Goal: Task Accomplishment & Management: Use online tool/utility

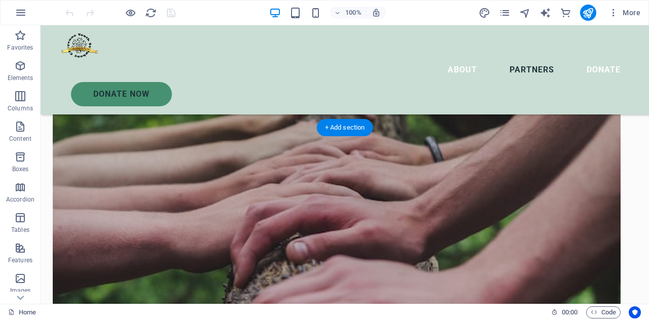
scroll to position [2860, 0]
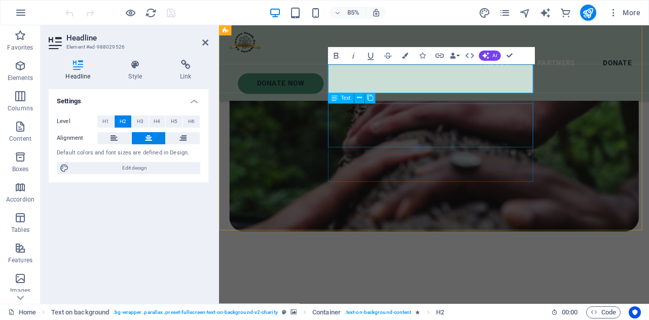
scroll to position [2903, 0]
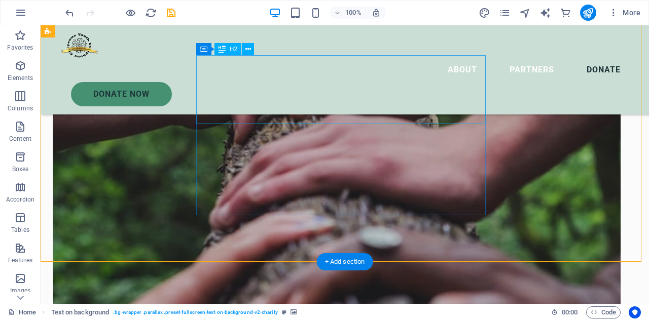
scroll to position [2801, 0]
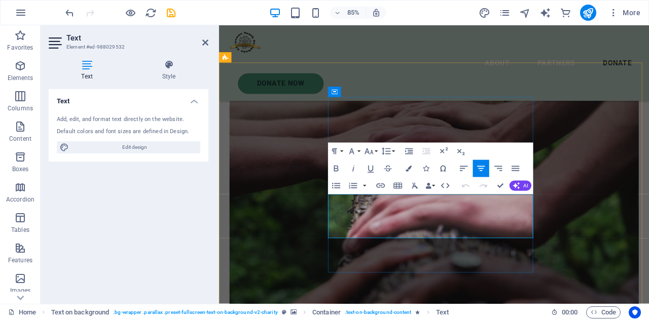
scroll to position [2864, 0]
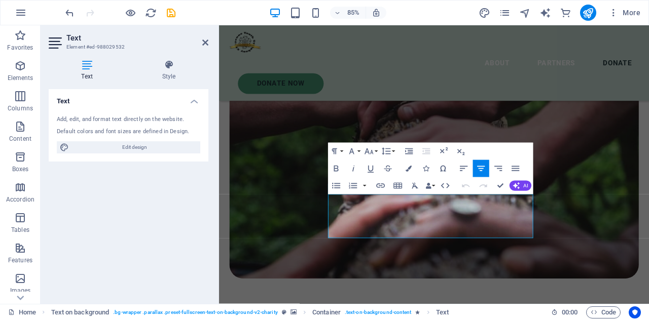
drag, startPoint x: 532, startPoint y: 268, endPoint x: 346, endPoint y: 211, distance: 194.5
drag, startPoint x: 499, startPoint y: 266, endPoint x: 374, endPoint y: 234, distance: 129.4
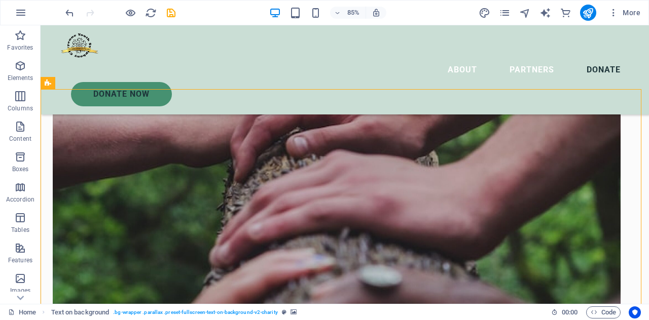
scroll to position [2801, 0]
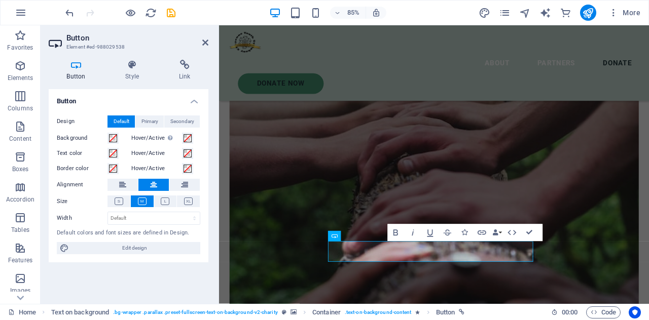
scroll to position [2864, 0]
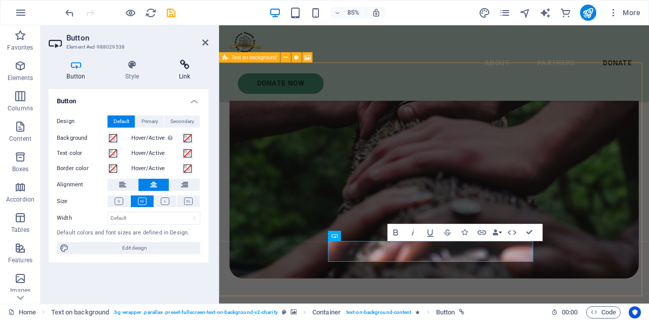
click at [190, 70] on h4 "Link" at bounding box center [185, 70] width 48 height 21
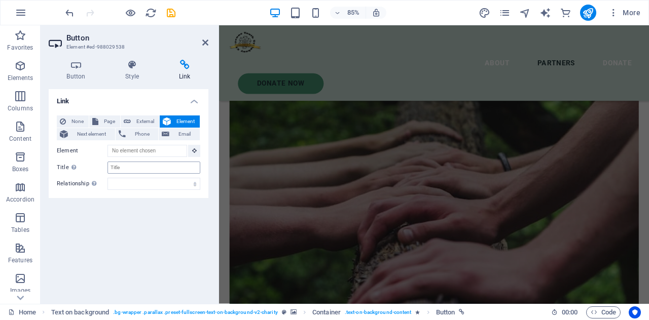
scroll to position [2702, 0]
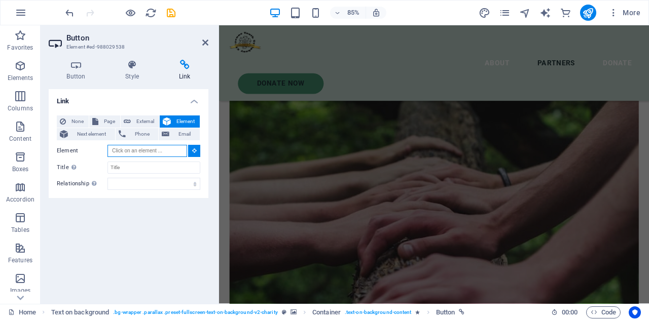
click at [143, 147] on input "Element" at bounding box center [147, 151] width 80 height 12
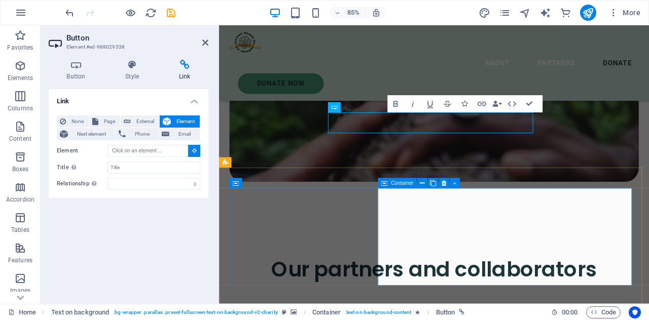
scroll to position [2965, 0]
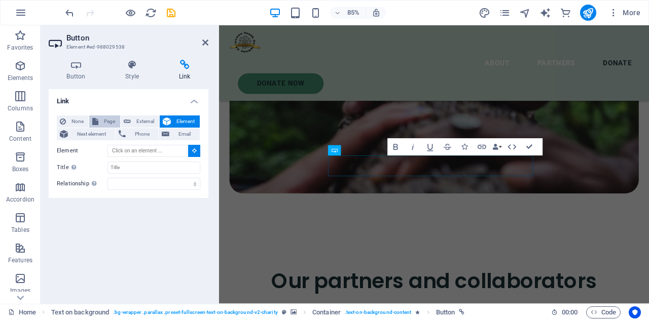
click at [104, 122] on span "Page" at bounding box center [109, 122] width 16 height 12
select select
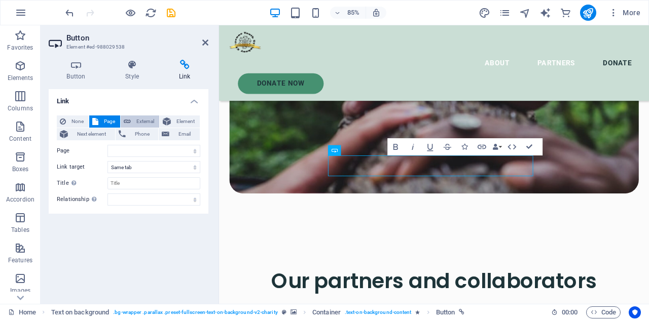
click at [128, 120] on icon at bounding box center [127, 122] width 7 height 12
select select "blank"
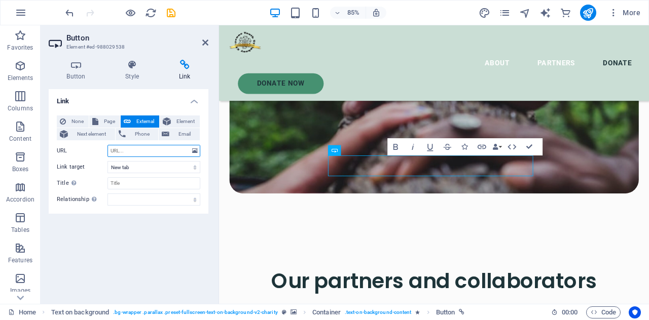
paste input "[URL][DOMAIN_NAME]"
type input "[URL][DOMAIN_NAME]"
click at [178, 167] on select "New tab Same tab Overlay" at bounding box center [153, 167] width 93 height 12
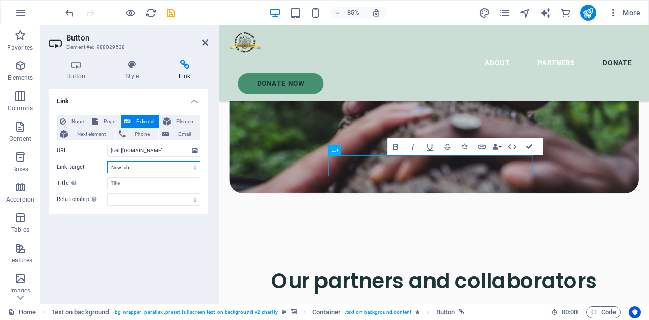
click at [178, 167] on select "New tab Same tab Overlay" at bounding box center [153, 167] width 93 height 12
click at [160, 183] on input "Title Additional link description, should not be the same as the link text. The…" at bounding box center [153, 183] width 93 height 12
type input "D"
type input "PayPal Donation"
click at [197, 246] on div "Link None Page External Element Next element Phone Email Page Home Legal Notice…" at bounding box center [129, 192] width 160 height 207
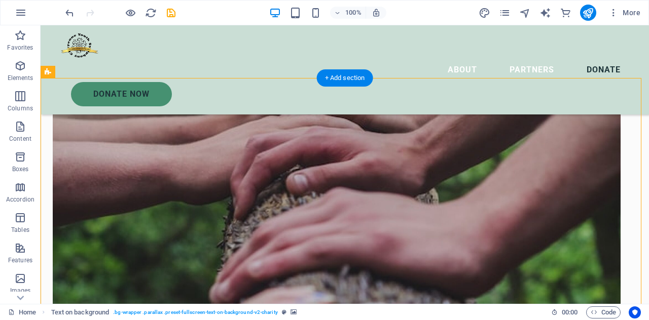
scroll to position [2813, 0]
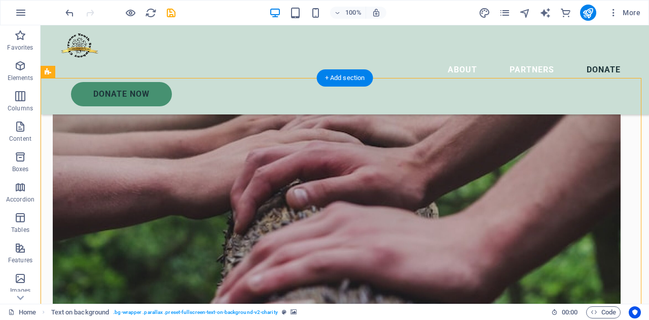
select select "px"
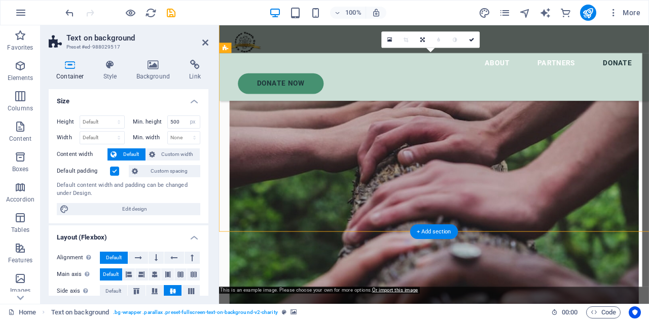
scroll to position [2875, 0]
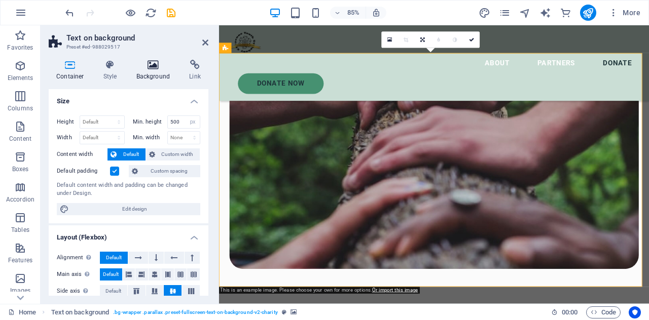
click at [150, 72] on h4 "Background" at bounding box center [155, 70] width 53 height 21
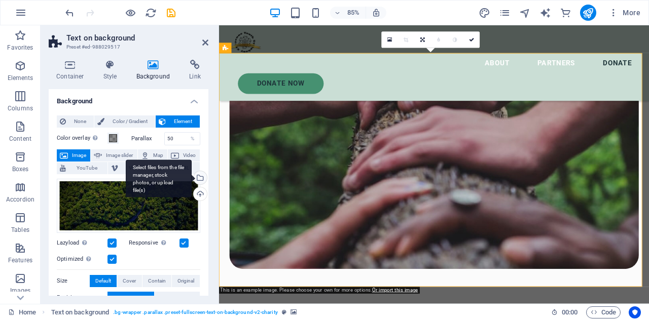
click at [205, 181] on div "Select files from the file manager, stock photos, or upload file(s)" at bounding box center [199, 178] width 15 height 15
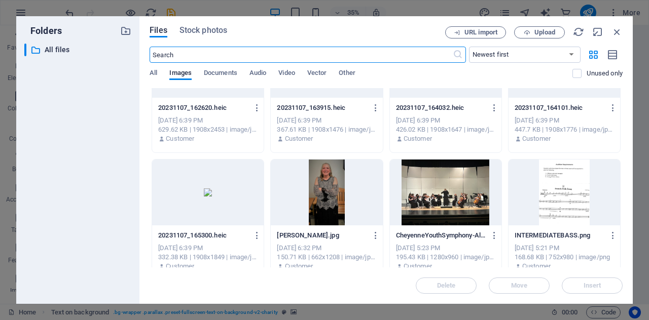
scroll to position [3343, 0]
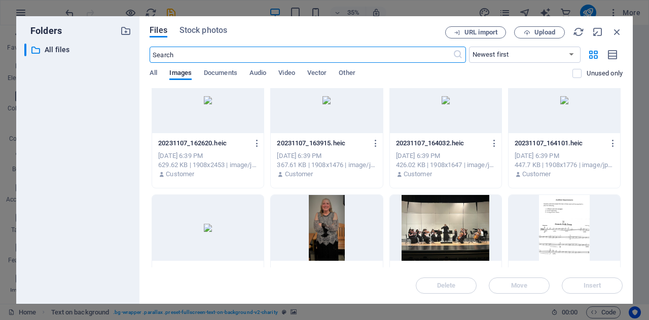
click at [453, 217] on div at bounding box center [446, 228] width 112 height 66
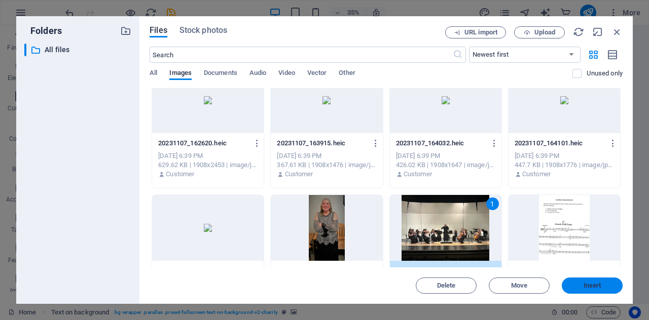
click at [601, 286] on span "Insert" at bounding box center [592, 286] width 53 height 6
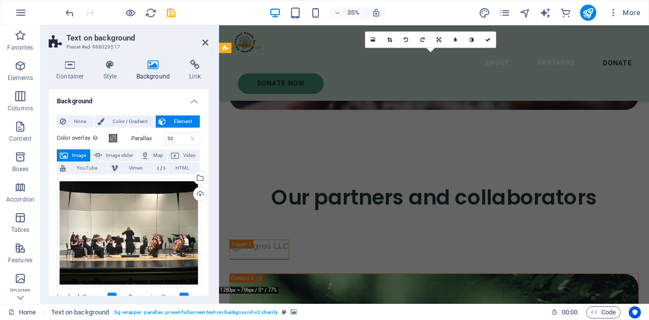
scroll to position [2875, 0]
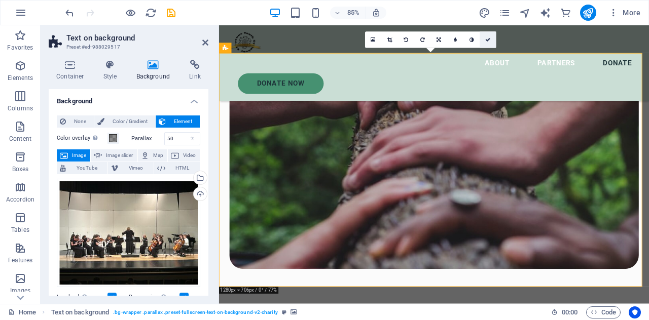
click at [489, 44] on link at bounding box center [488, 40] width 16 height 16
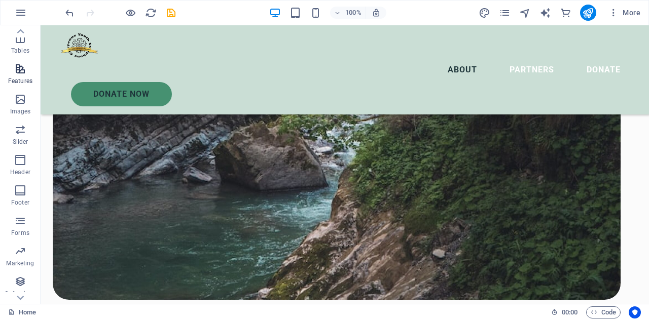
scroll to position [208, 0]
click at [28, 76] on span "Images" at bounding box center [20, 77] width 41 height 24
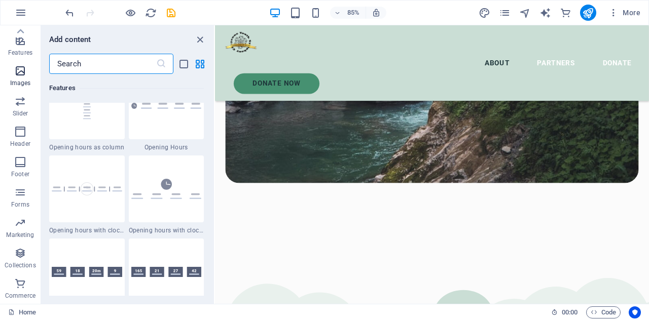
scroll to position [5140, 0]
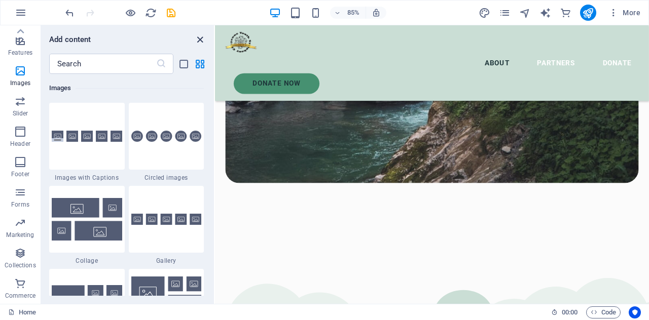
click at [200, 37] on icon "close panel" at bounding box center [200, 40] width 12 height 12
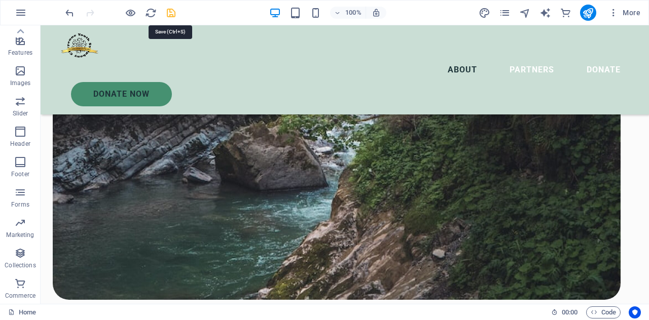
click at [176, 14] on icon "save" at bounding box center [171, 13] width 12 height 12
click at [506, 15] on icon "pages" at bounding box center [505, 13] width 12 height 12
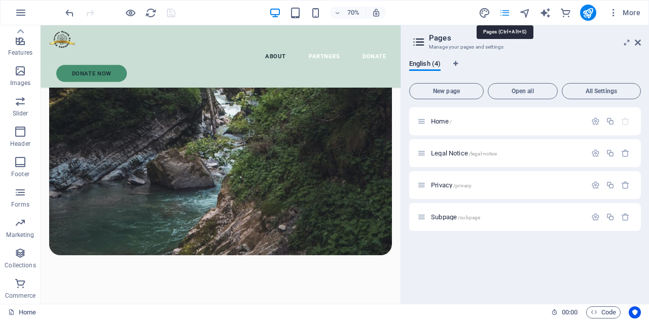
scroll to position [950, 0]
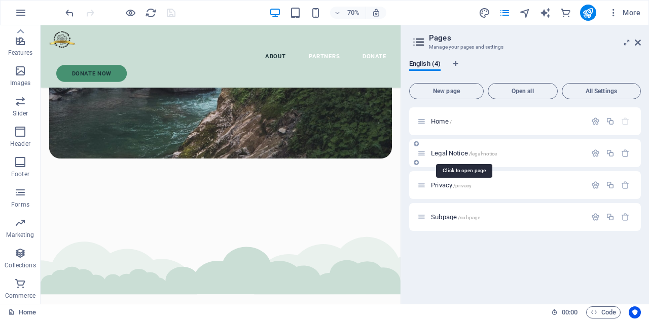
click at [437, 151] on span "Legal Notice /legal-notice" at bounding box center [464, 154] width 66 height 8
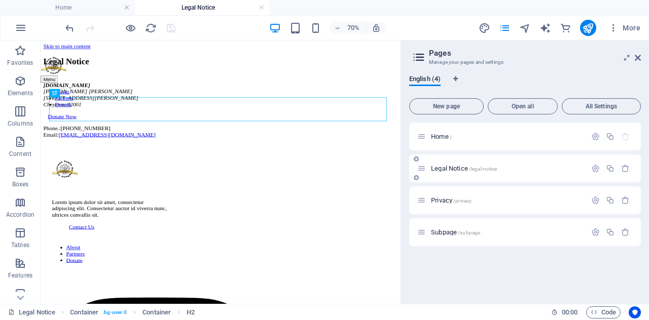
scroll to position [0, 0]
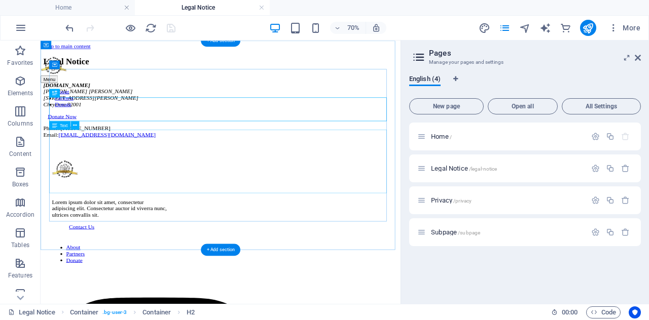
click at [76, 180] on div "[DOMAIN_NAME] [PERSON_NAME] [STREET_ADDRESS][PERSON_NAME] Phone.: [PHONE_NUMBER…" at bounding box center [298, 140] width 506 height 80
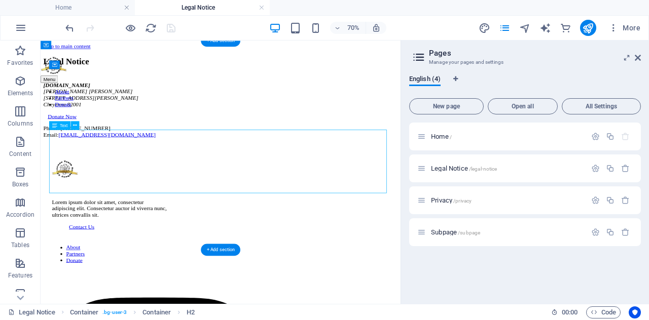
click at [76, 180] on div "[DOMAIN_NAME] [PERSON_NAME] [STREET_ADDRESS][PERSON_NAME] Phone.: [PHONE_NUMBER…" at bounding box center [298, 140] width 506 height 80
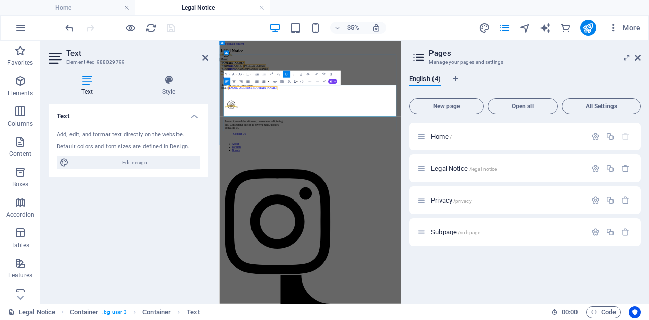
click at [294, 170] on span "[PHONE_NUMBER]" at bounding box center [282, 166] width 71 height 9
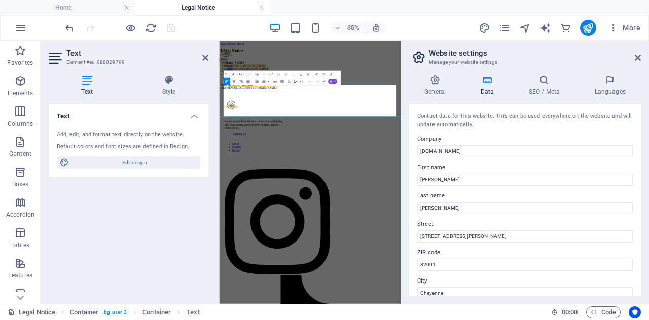
click at [88, 89] on h4 "Text" at bounding box center [89, 85] width 81 height 21
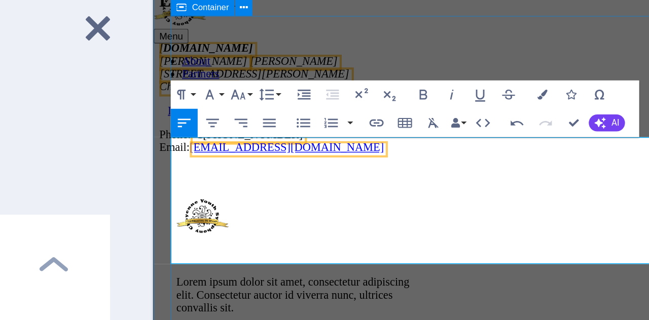
click at [306, 99] on div "Legal Notice [DOMAIN_NAME] [PERSON_NAME] [STREET_ADDRESS][PERSON_NAME] Phone: […" at bounding box center [412, 41] width 510 height 116
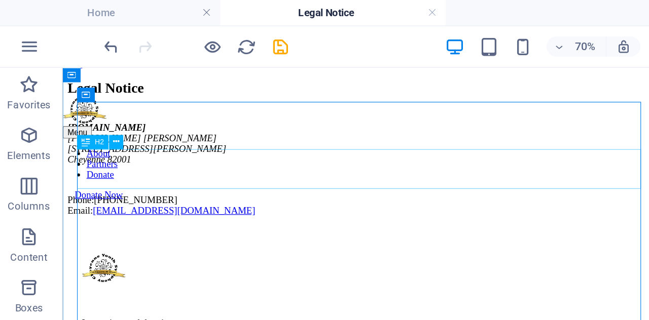
scroll to position [12, 0]
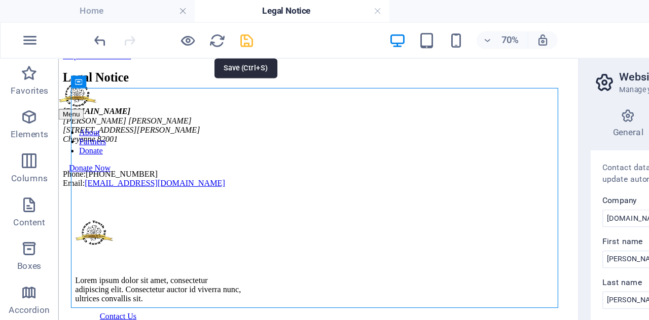
click at [168, 26] on icon "save" at bounding box center [171, 28] width 12 height 12
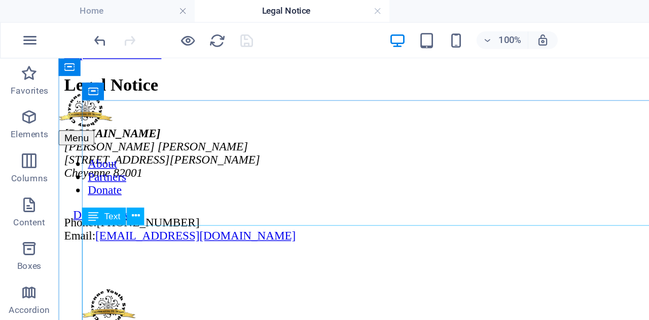
click at [131, 186] on div "[DOMAIN_NAME] [PERSON_NAME] [STREET_ADDRESS][PERSON_NAME] Phone: [PHONE_NUMBER]…" at bounding box center [362, 146] width 600 height 80
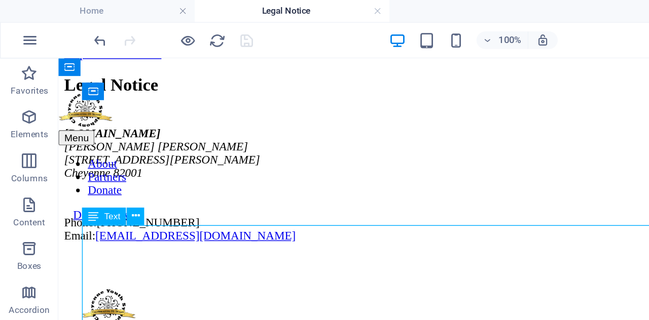
click at [125, 186] on div "[DOMAIN_NAME] [PERSON_NAME] [STREET_ADDRESS][PERSON_NAME] Phone: [PHONE_NUMBER]…" at bounding box center [362, 146] width 600 height 80
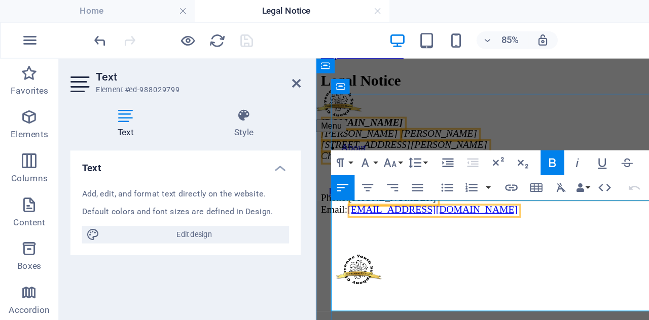
click at [399, 142] on address "[DOMAIN_NAME] [PERSON_NAME] [STREET_ADDRESS][PERSON_NAME]" at bounding box center [569, 124] width 498 height 37
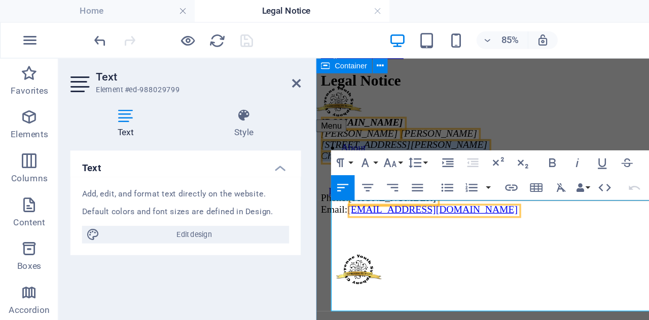
drag, startPoint x: 393, startPoint y: 221, endPoint x: 320, endPoint y: 205, distance: 74.8
click at [320, 186] on div "Legal Notice [DOMAIN_NAME] [PERSON_NAME] [STREET_ADDRESS][PERSON_NAME] Phone: […" at bounding box center [569, 128] width 498 height 116
copy address "[STREET_ADDRESS][PERSON_NAME]"
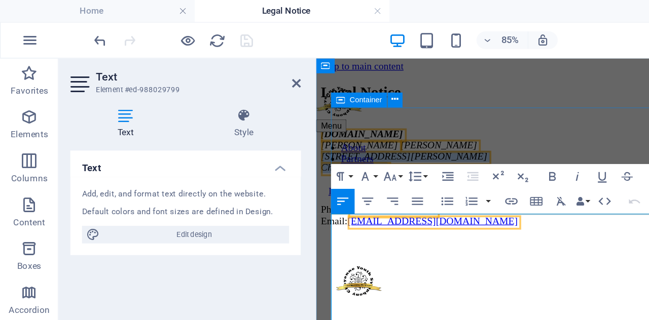
scroll to position [0, 0]
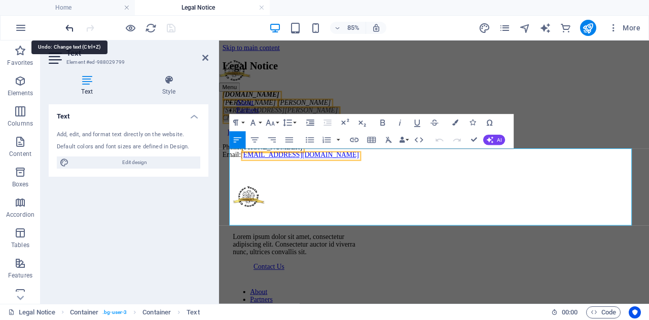
click at [66, 27] on icon "undo" at bounding box center [70, 28] width 12 height 12
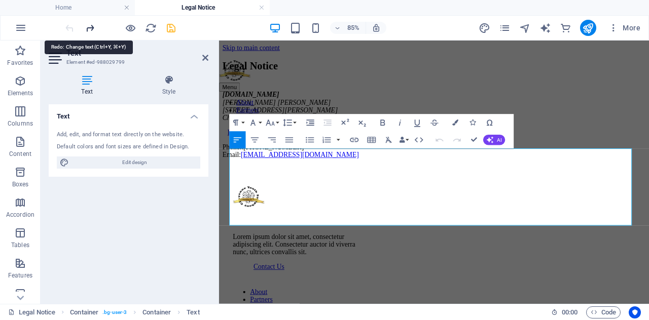
click at [94, 28] on icon "redo" at bounding box center [90, 28] width 12 height 12
click at [202, 58] on icon at bounding box center [205, 58] width 6 height 8
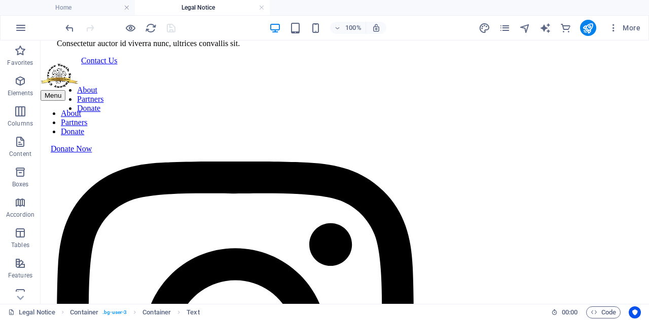
scroll to position [248, 0]
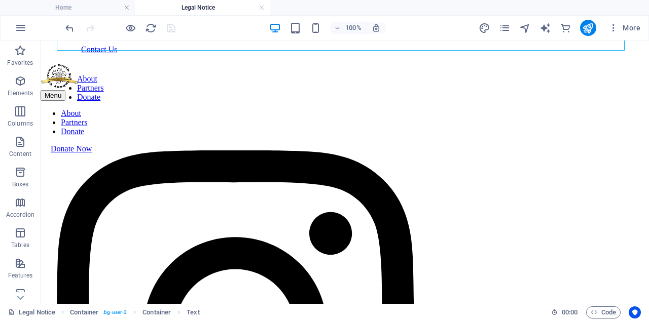
drag, startPoint x: 646, startPoint y: 145, endPoint x: 41, endPoint y: 263, distance: 616.6
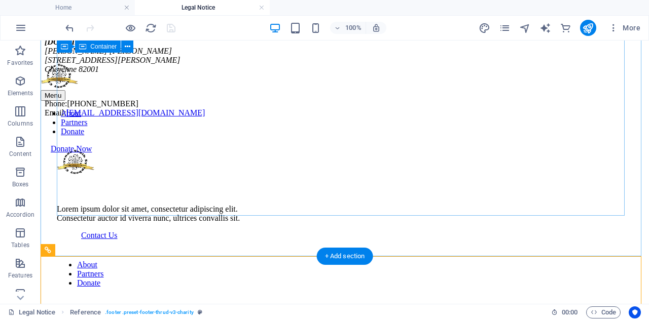
scroll to position [0, 0]
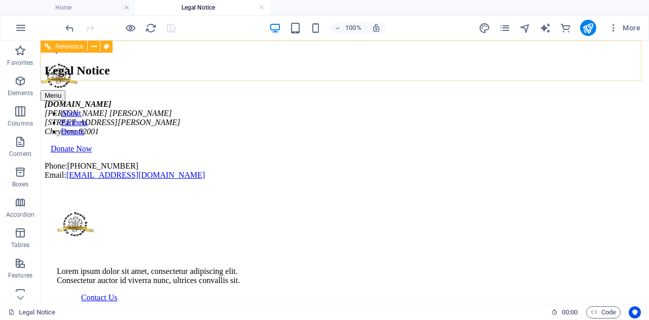
click at [89, 65] on div at bounding box center [345, 77] width 608 height 26
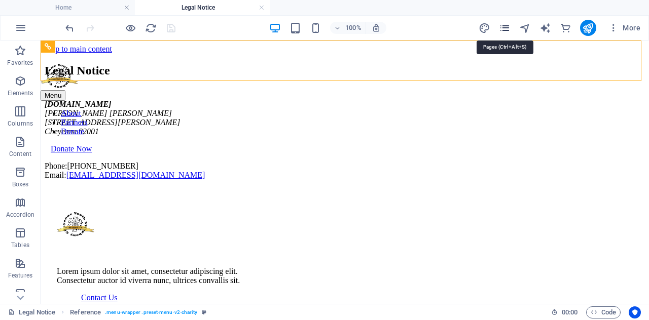
click at [505, 23] on icon "pages" at bounding box center [505, 28] width 12 height 12
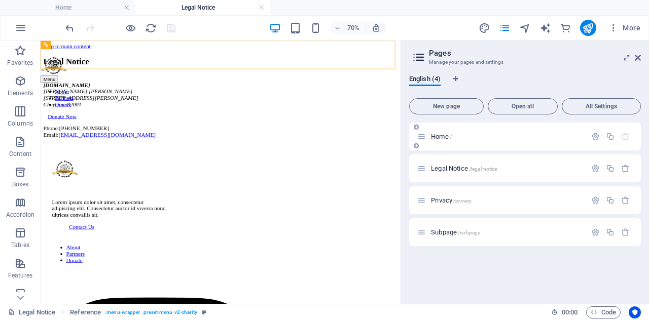
click at [442, 136] on span "Home /" at bounding box center [441, 137] width 21 height 8
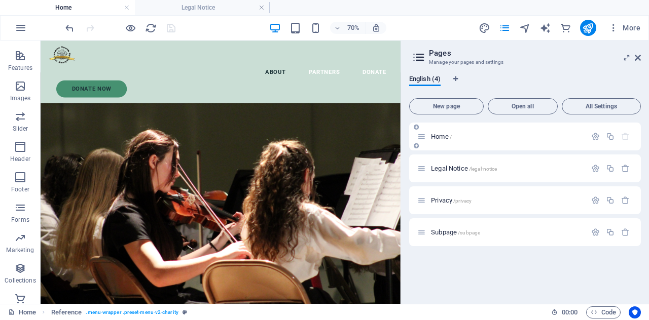
scroll to position [987, 0]
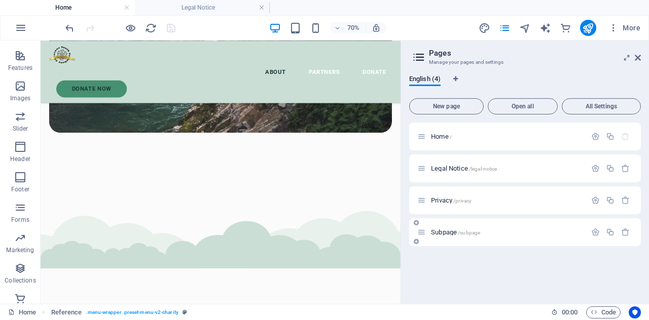
click at [440, 202] on span "Privacy /privacy" at bounding box center [451, 201] width 41 height 8
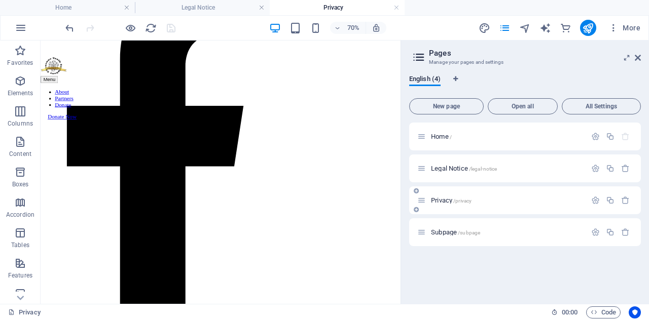
scroll to position [2829, 0]
click at [440, 133] on div "Home /" at bounding box center [501, 137] width 169 height 12
click at [440, 137] on span "Home /" at bounding box center [441, 137] width 21 height 8
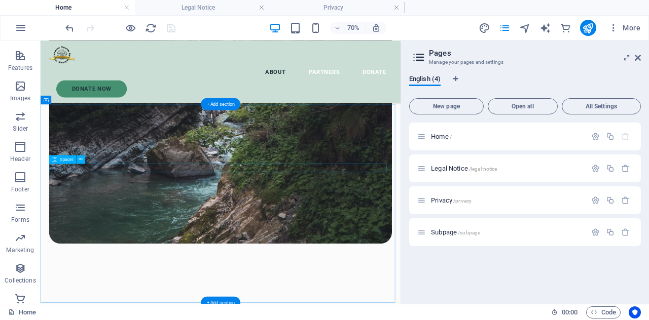
scroll to position [843, 0]
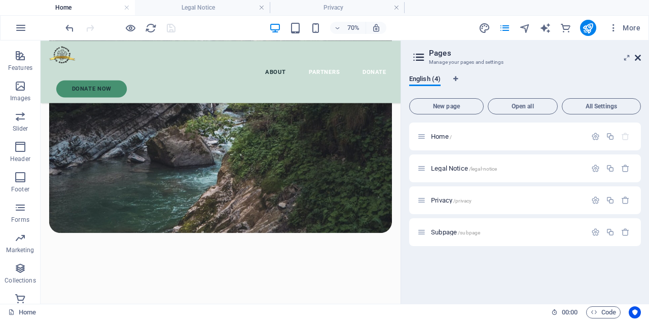
click at [639, 56] on icon at bounding box center [638, 58] width 6 height 8
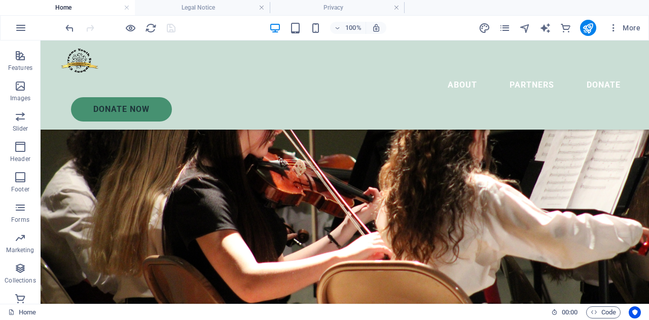
scroll to position [0, 0]
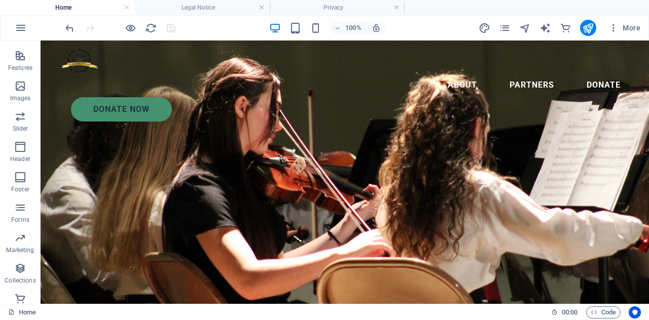
drag, startPoint x: 643, startPoint y: 213, endPoint x: 679, endPoint y: 79, distance: 138.6
